Goal: Information Seeking & Learning: Learn about a topic

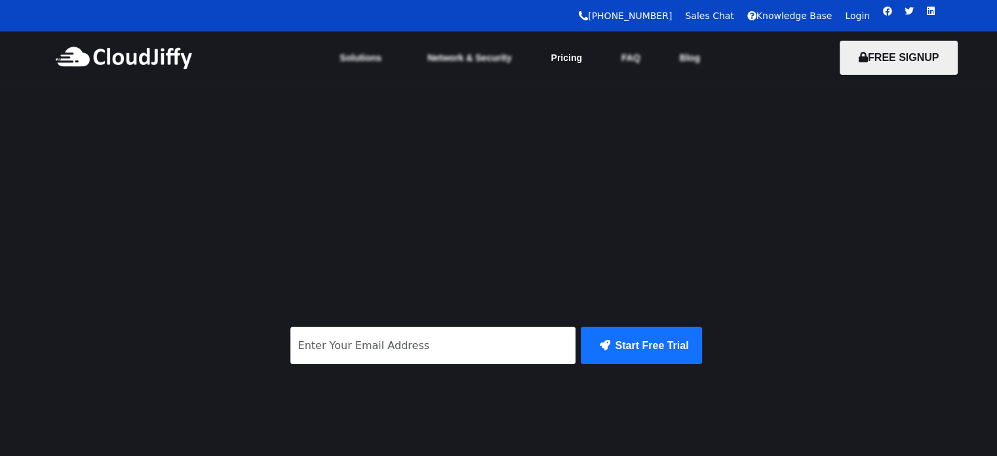
click at [576, 52] on link "Pricing" at bounding box center [566, 57] width 70 height 29
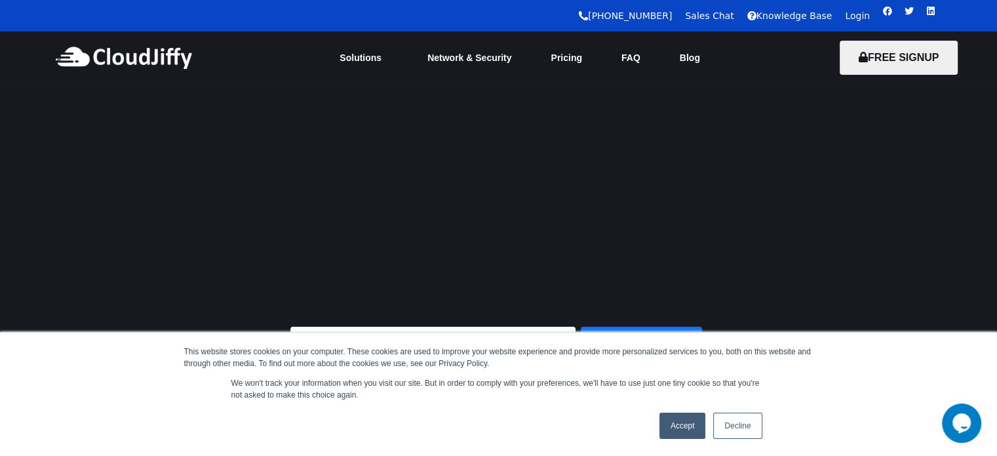
scroll to position [153, 0]
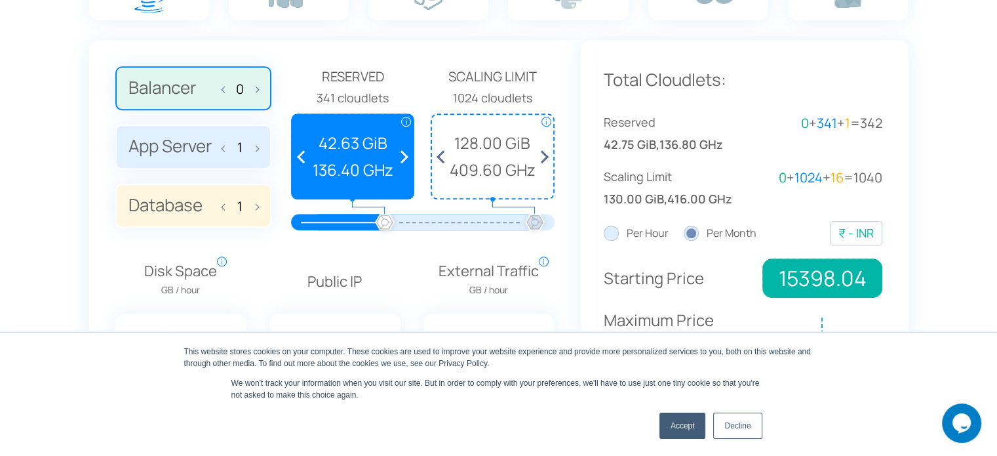
click at [686, 424] on link "Accept" at bounding box center [683, 425] width 47 height 26
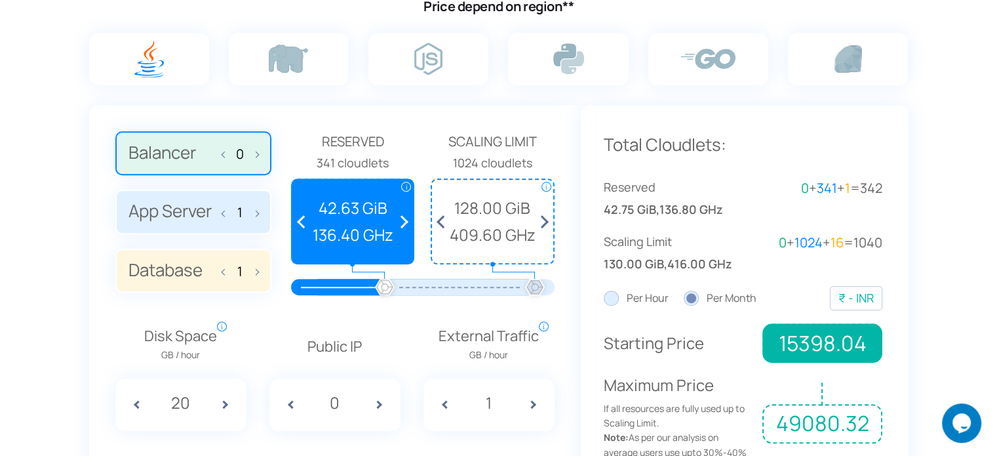
scroll to position [900, 0]
click at [193, 214] on label "App Server 1" at bounding box center [193, 212] width 156 height 45
click at [0, 0] on input "App Server 1" at bounding box center [0, 0] width 0 height 0
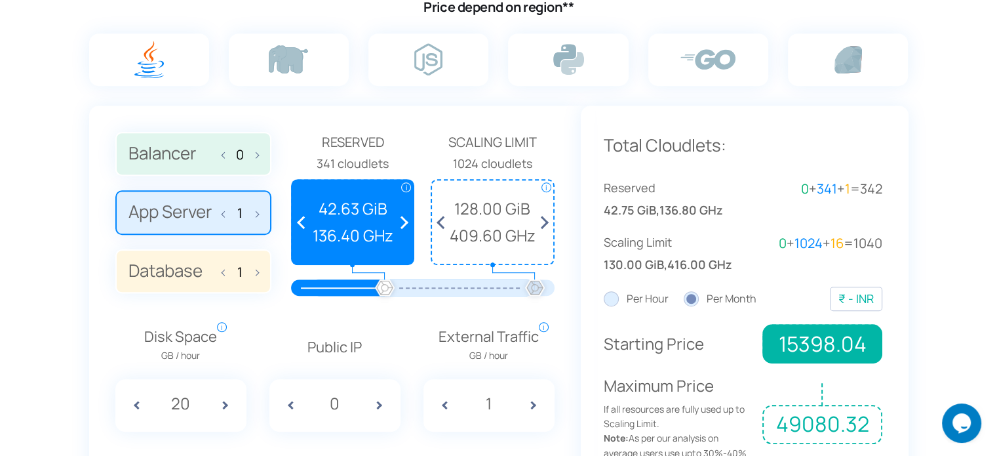
drag, startPoint x: 384, startPoint y: 283, endPoint x: 297, endPoint y: 281, distance: 87.2
click at [311, 281] on div at bounding box center [423, 287] width 224 height 16
click at [304, 283] on div at bounding box center [338, 287] width 94 height 16
drag, startPoint x: 385, startPoint y: 285, endPoint x: 325, endPoint y: 287, distance: 59.7
click at [325, 287] on div at bounding box center [423, 287] width 224 height 16
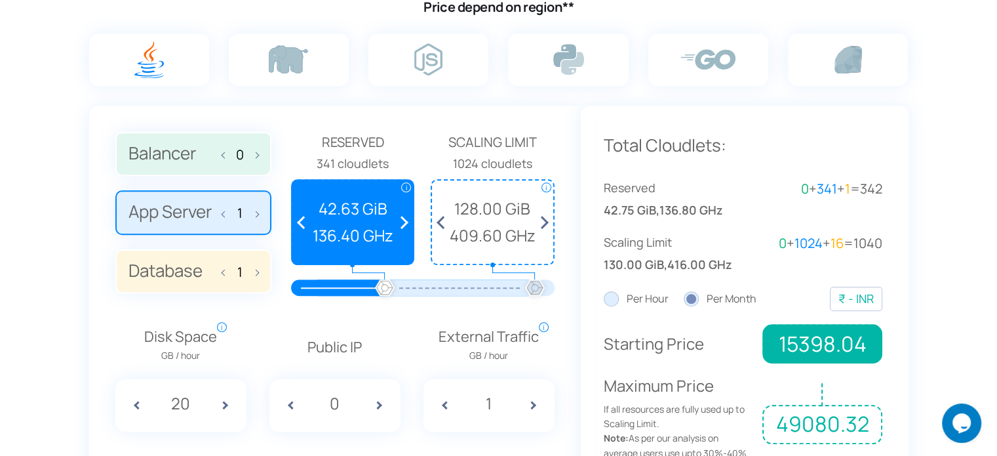
drag, startPoint x: 400, startPoint y: 287, endPoint x: 352, endPoint y: 285, distance: 47.9
click at [352, 285] on div at bounding box center [423, 287] width 224 height 16
click at [300, 220] on span at bounding box center [304, 221] width 24 height 83
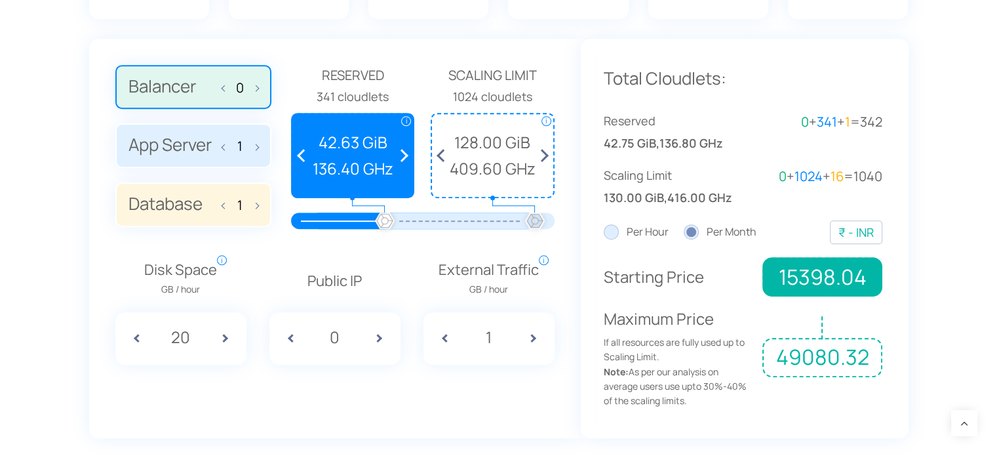
click at [197, 144] on label "App Server 1" at bounding box center [193, 145] width 156 height 45
click at [0, 0] on input "App Server 1" at bounding box center [0, 0] width 0 height 0
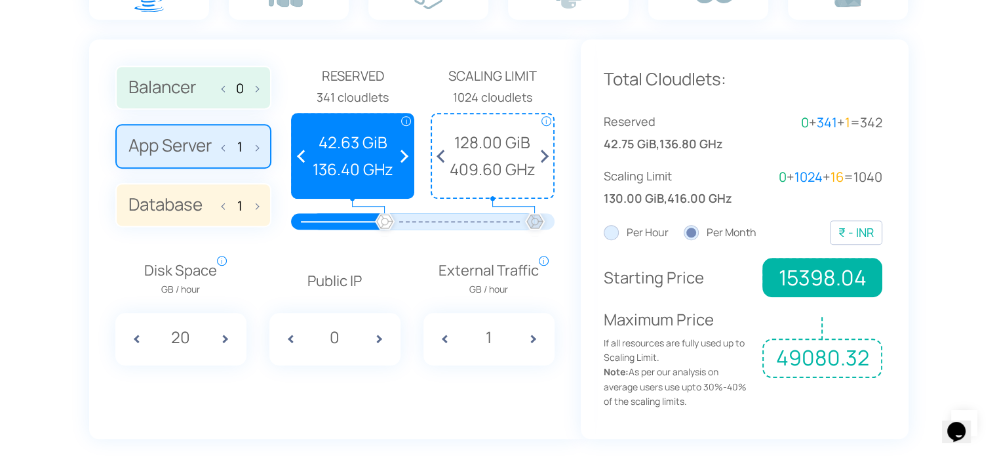
drag, startPoint x: 384, startPoint y: 219, endPoint x: 351, endPoint y: 221, distance: 32.2
click at [354, 218] on div at bounding box center [423, 221] width 224 height 16
click at [346, 221] on div at bounding box center [338, 221] width 94 height 16
click at [338, 220] on div at bounding box center [338, 221] width 94 height 16
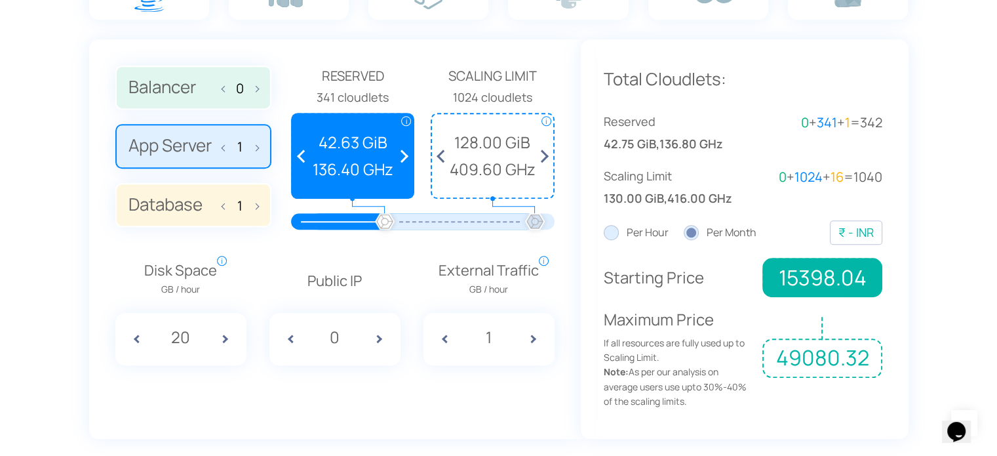
click at [302, 151] on span at bounding box center [304, 155] width 24 height 83
